Goal: Find contact information: Find contact information

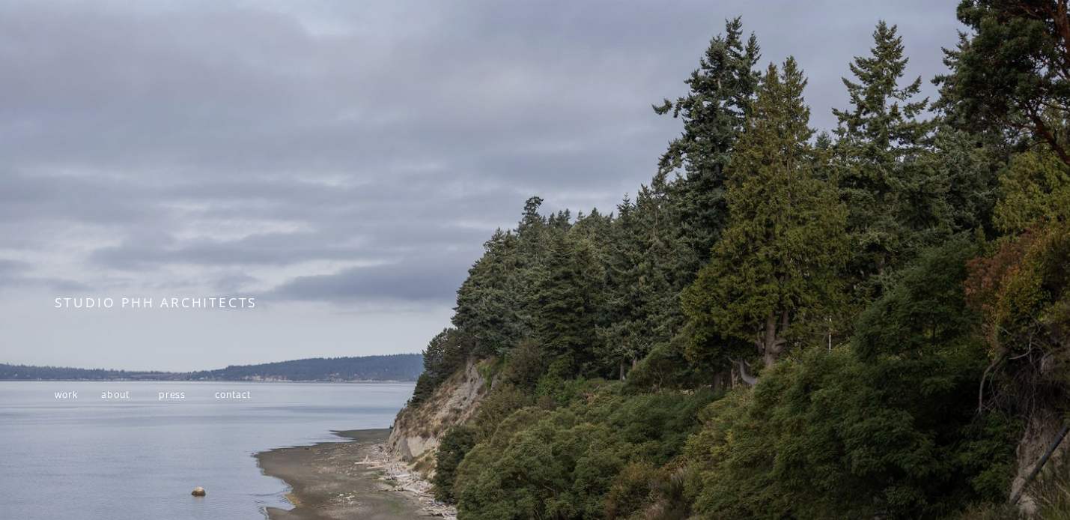
click at [119, 401] on p "work about press contact" at bounding box center [251, 394] width 393 height 23
click at [119, 396] on span "about" at bounding box center [115, 394] width 28 height 13
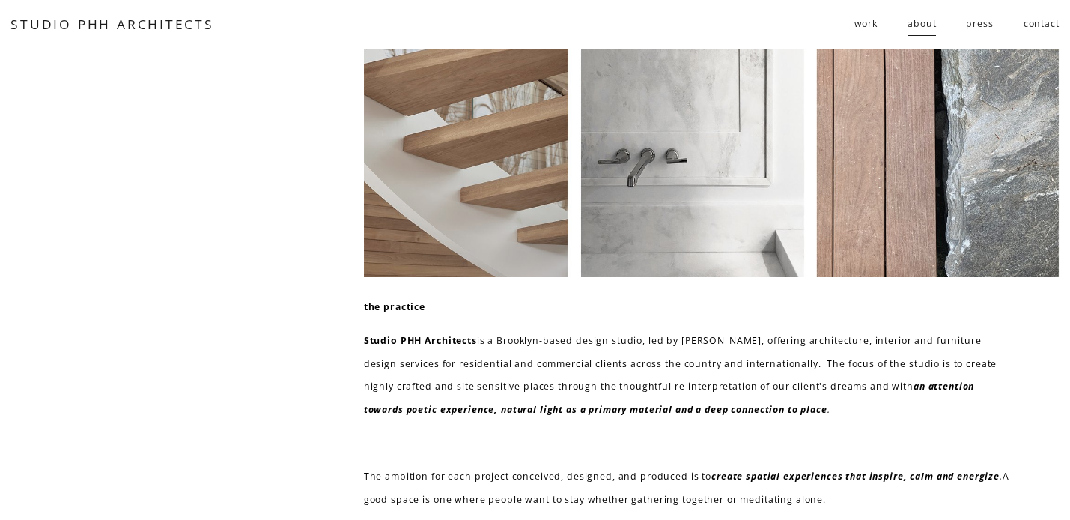
click at [1050, 29] on link "contact" at bounding box center [1042, 24] width 36 height 25
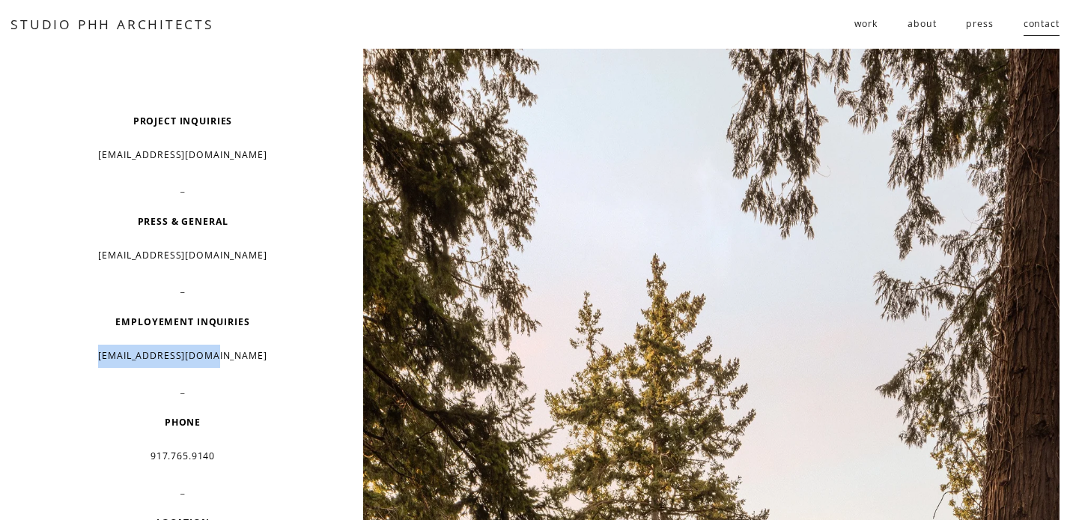
drag, startPoint x: 243, startPoint y: 357, endPoint x: 124, endPoint y: 357, distance: 118.3
click at [124, 357] on p "[EMAIL_ADDRESS][DOMAIN_NAME]" at bounding box center [183, 356] width 256 height 23
copy p "[EMAIL_ADDRESS][DOMAIN_NAME]"
